Goal: Check status

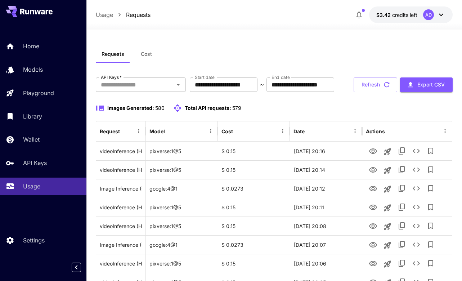
drag, startPoint x: 156, startPoint y: 129, endPoint x: 276, endPoint y: 131, distance: 121.0
click at [276, 112] on div "Images Generated: 585 Total API requests: 584" at bounding box center [274, 108] width 357 height 9
